Goal: Task Accomplishment & Management: Manage account settings

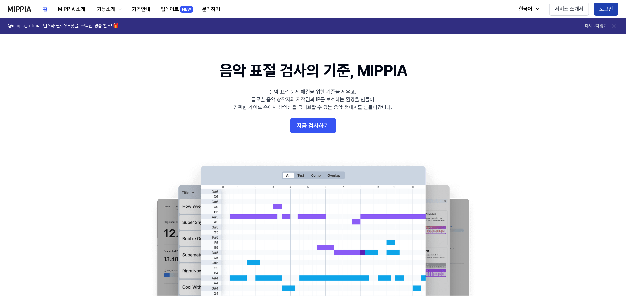
click at [607, 12] on button "로그인" at bounding box center [606, 9] width 24 height 13
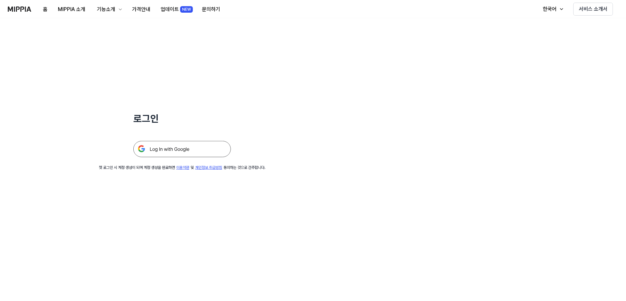
click at [199, 150] on img at bounding box center [182, 149] width 98 height 16
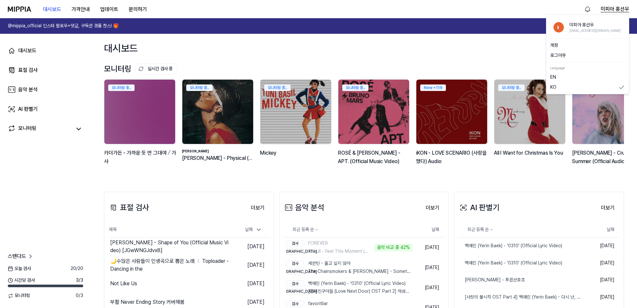
click at [614, 5] on button "미피아 홍선우" at bounding box center [615, 9] width 29 height 8
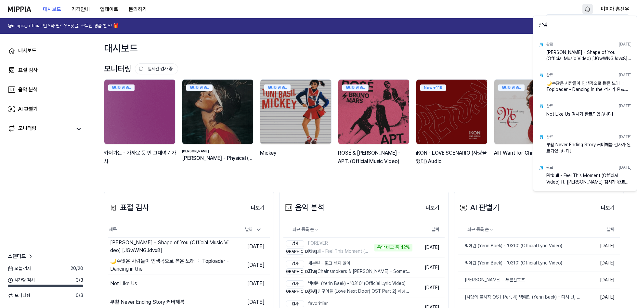
click at [586, 7] on html "대시보드 가격안내 업데이트 문의하기 미피아 홍선우 @mippia_official 인스타 팔로우+댓글, 구독권 경품 찬스! 🎁 다시 보지 않기 …" at bounding box center [318, 154] width 637 height 308
click at [612, 7] on html "대시보드 가격안내 업데이트 문의하기 미피아 홍선우 @mippia_official 인스타 팔로우+댓글, 구독권 경품 찬스! 🎁 다시 보지 않기 …" at bounding box center [318, 154] width 637 height 308
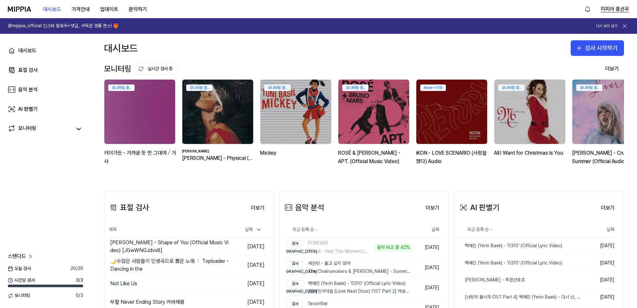
click at [610, 5] on button "미피아 홍선우" at bounding box center [615, 9] width 29 height 8
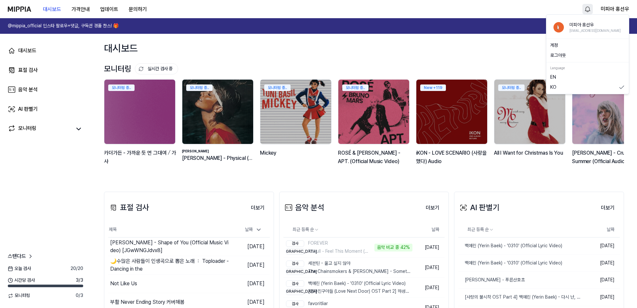
click at [589, 9] on html "대시보드 가격안내 업데이트 문의하기 미피아 홍선우 @mippia_official 인스타 팔로우+댓글, 구독권 경품 찬스! 🎁 다시 보지 않기 …" at bounding box center [318, 154] width 637 height 308
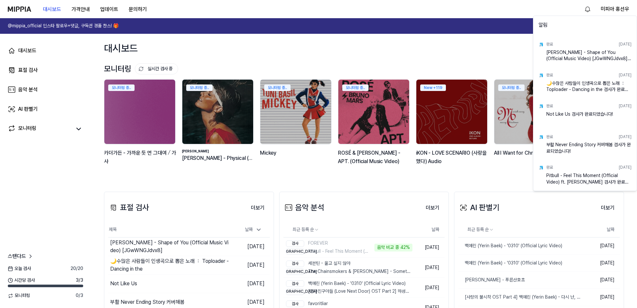
click at [608, 9] on html "대시보드 가격안내 업데이트 문의하기 미피아 홍선우 @mippia_official 인스타 팔로우+댓글, 구독권 경품 찬스! 🎁 다시 보지 않기 …" at bounding box center [318, 154] width 637 height 308
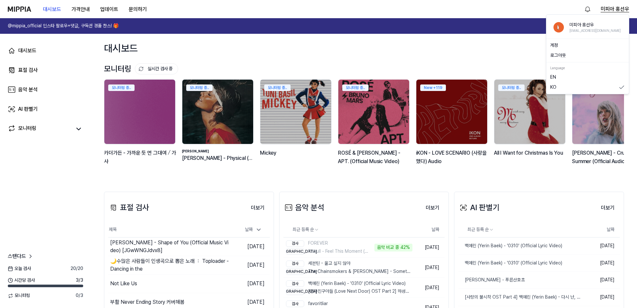
click at [608, 9] on button "미피아 홍선우" at bounding box center [615, 9] width 29 height 8
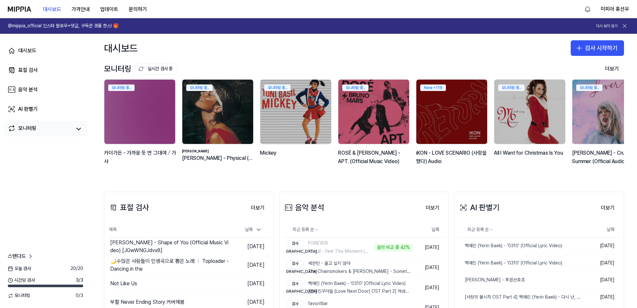
click at [59, 128] on link "모니터링" at bounding box center [40, 128] width 64 height 9
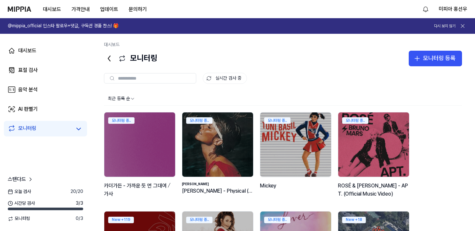
click at [343, 59] on div "모니터링 모니터링 등록" at bounding box center [283, 59] width 358 height 16
click at [452, 9] on button "미피아 홍선우" at bounding box center [453, 9] width 29 height 8
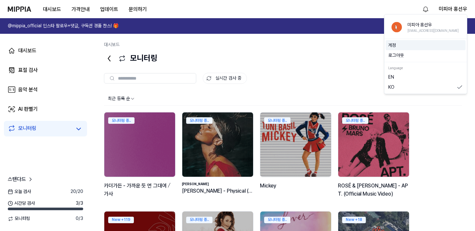
click at [406, 48] on div "계정" at bounding box center [426, 45] width 80 height 10
